Goal: Information Seeking & Learning: Learn about a topic

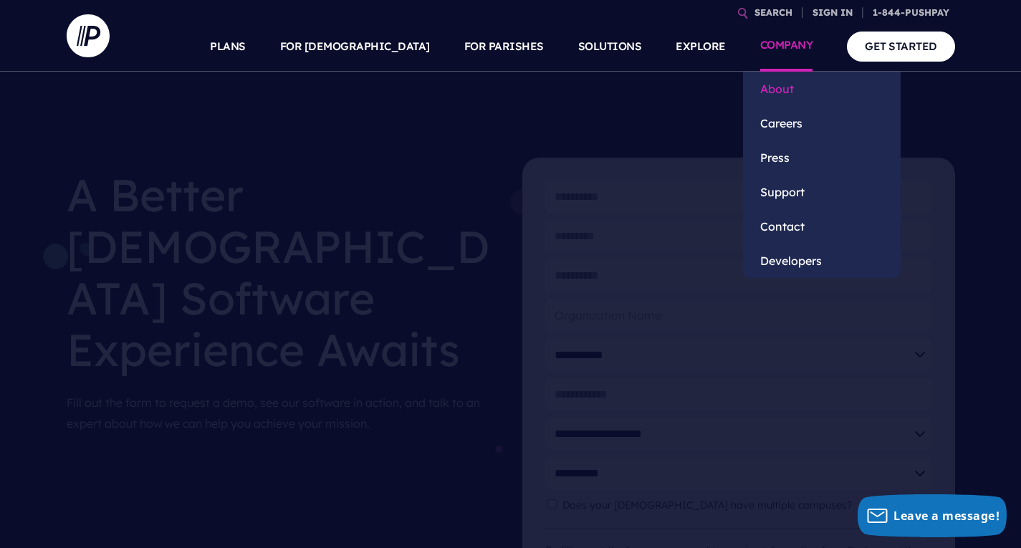
click at [781, 97] on link "About" at bounding box center [822, 89] width 158 height 34
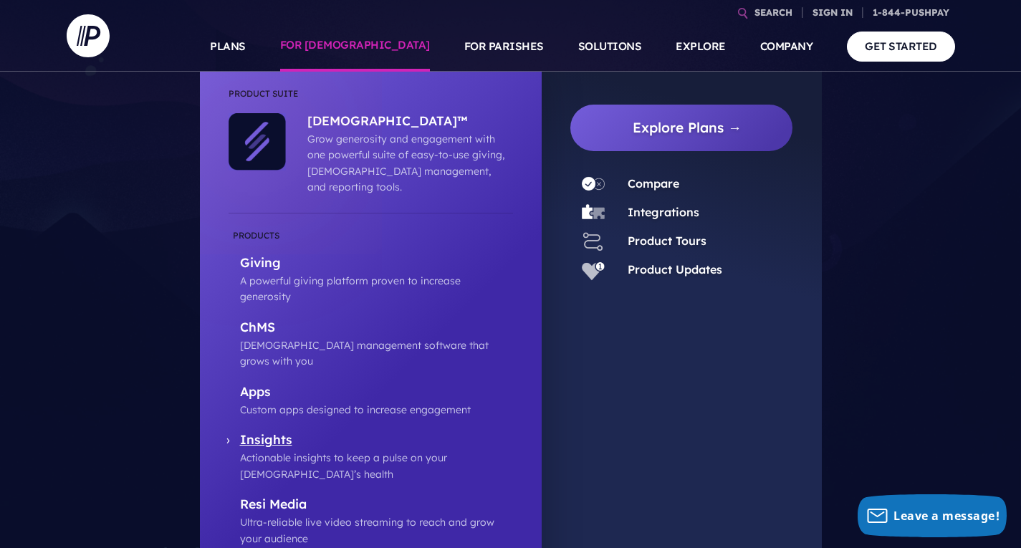
click at [263, 432] on p "Insights" at bounding box center [376, 441] width 273 height 18
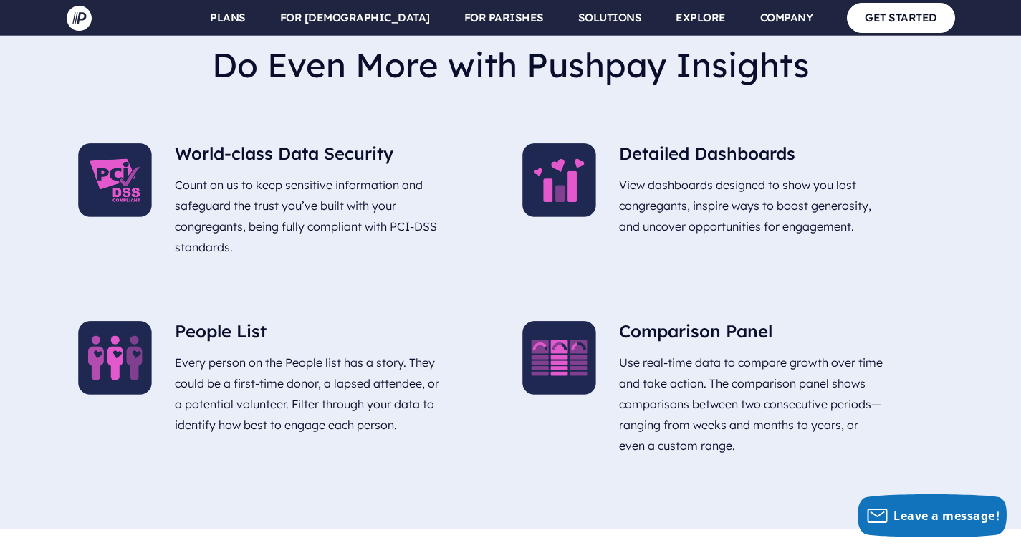
scroll to position [3393, 0]
